Goal: Find specific page/section: Find specific page/section

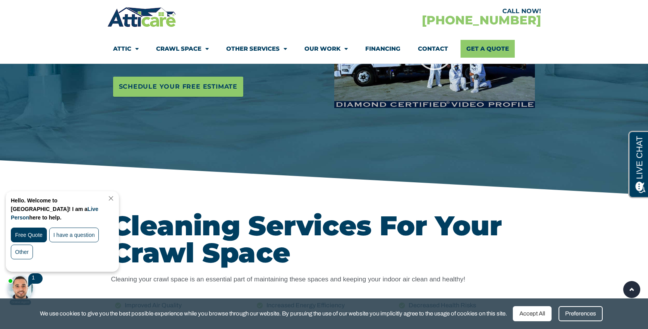
scroll to position [186, 0]
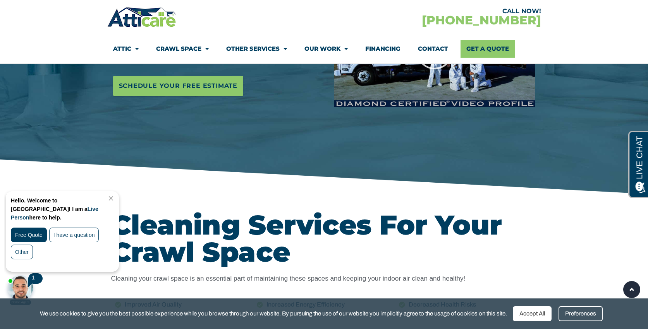
click at [438, 48] on link "Contact" at bounding box center [433, 49] width 30 height 18
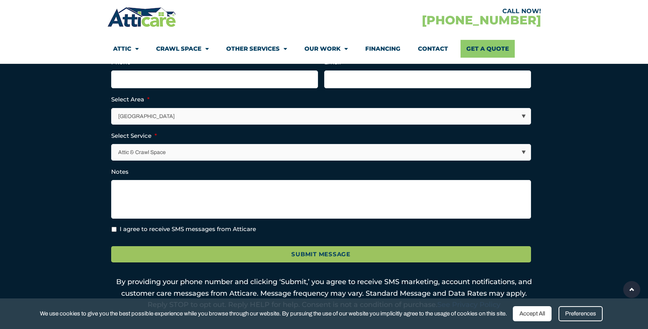
scroll to position [265, 0]
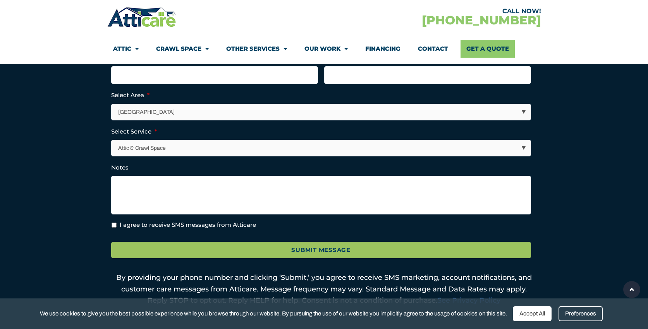
click at [381, 51] on link "Financing" at bounding box center [382, 49] width 35 height 18
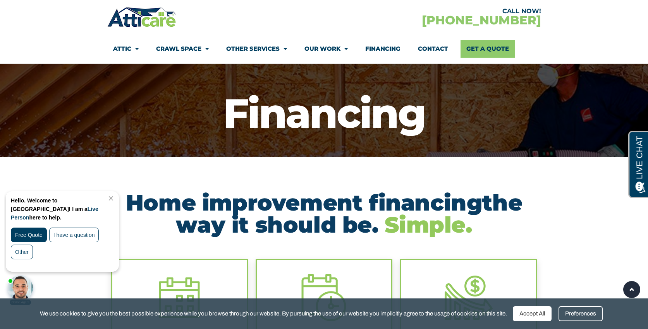
scroll to position [4, 0]
